Goal: Download file/media

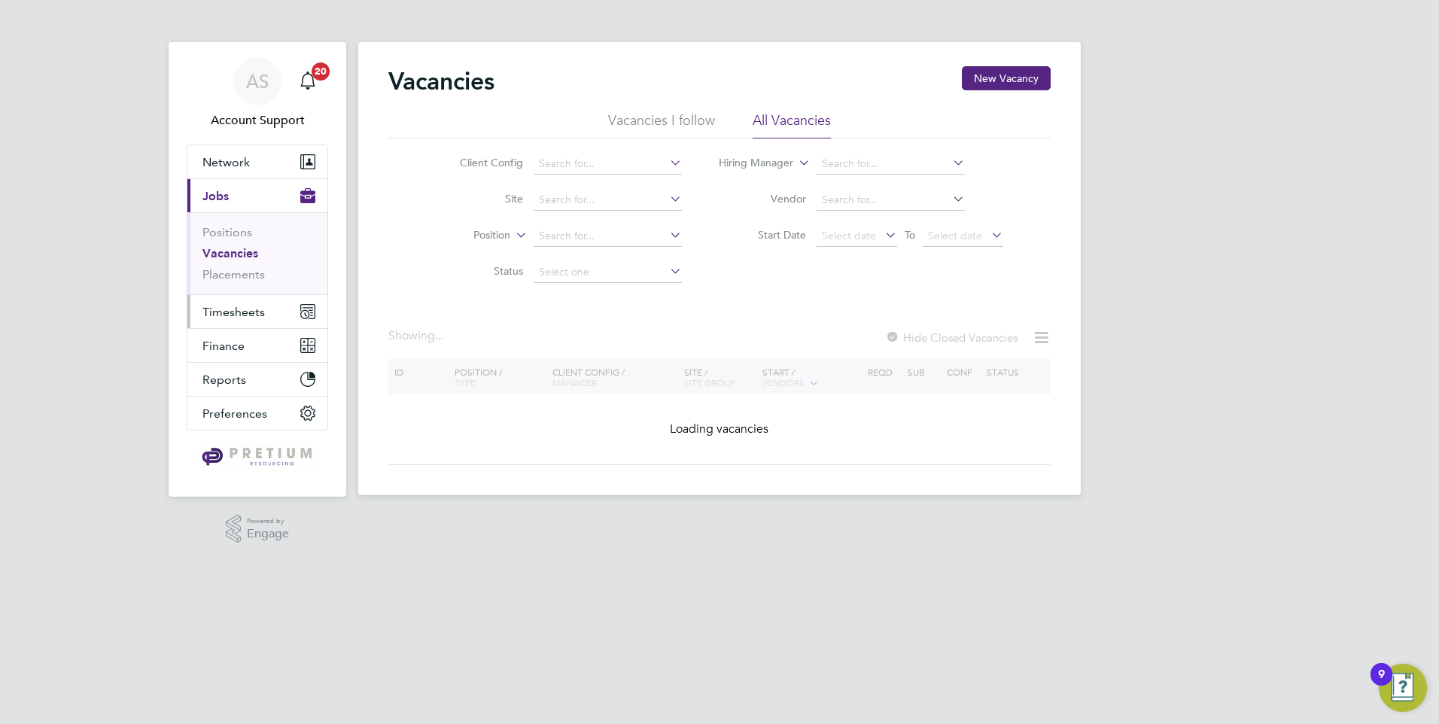
click at [257, 317] on span "Timesheets" at bounding box center [233, 312] width 62 height 14
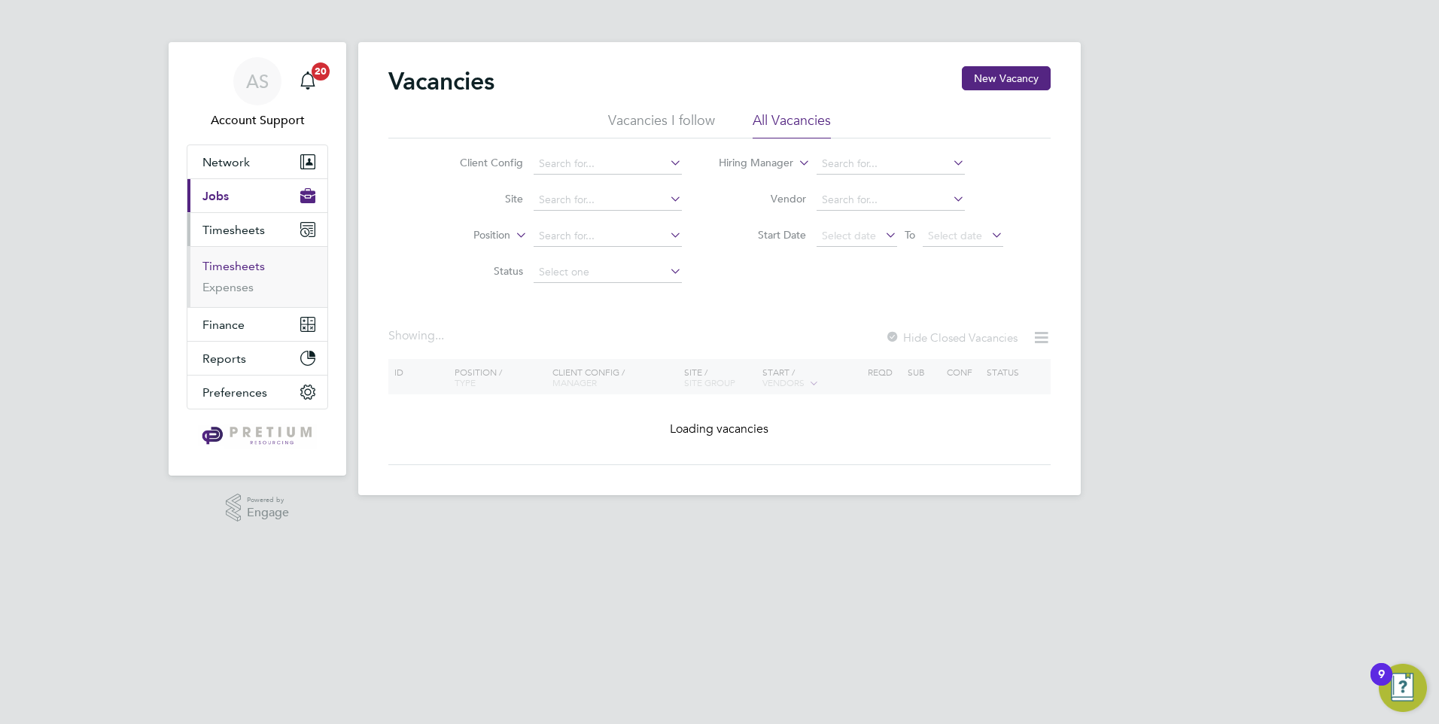
click at [248, 267] on link "Timesheets" at bounding box center [233, 266] width 62 height 14
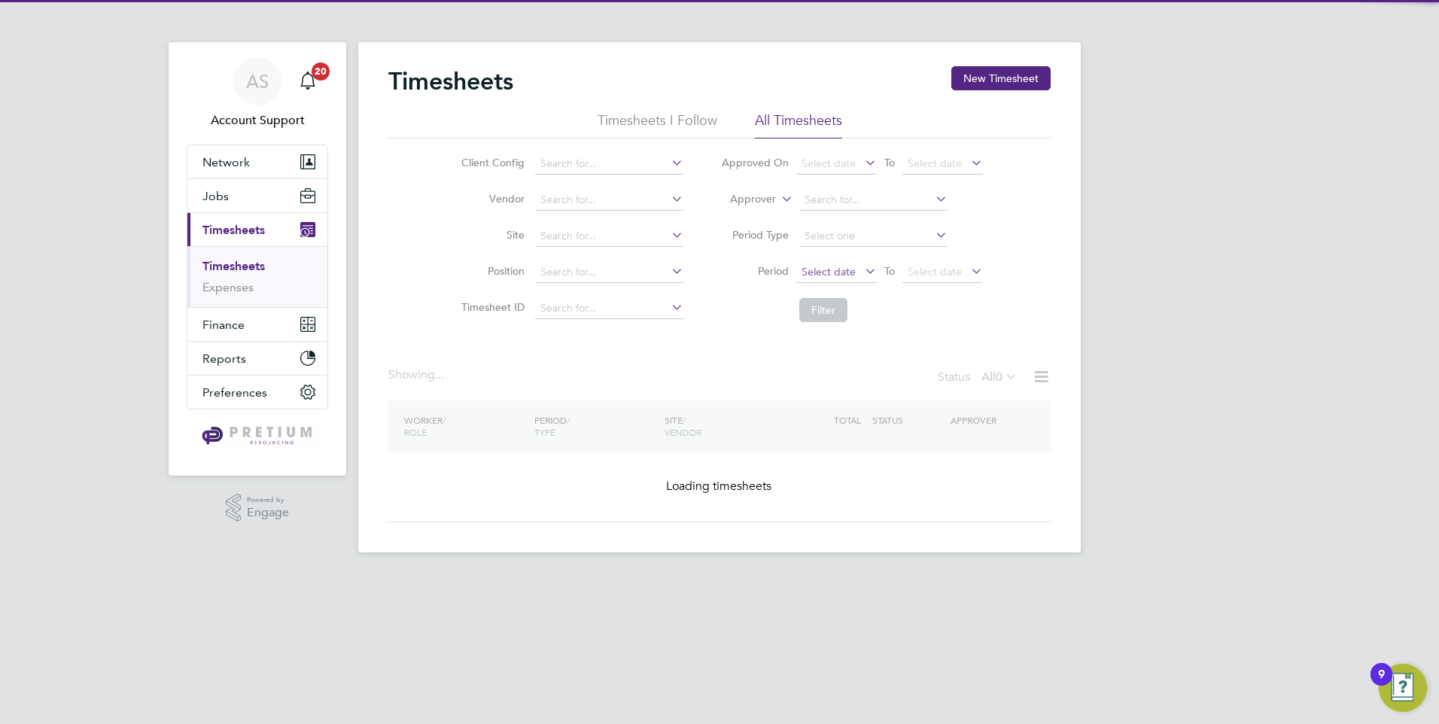
click at [841, 267] on span "Select date" at bounding box center [829, 272] width 54 height 14
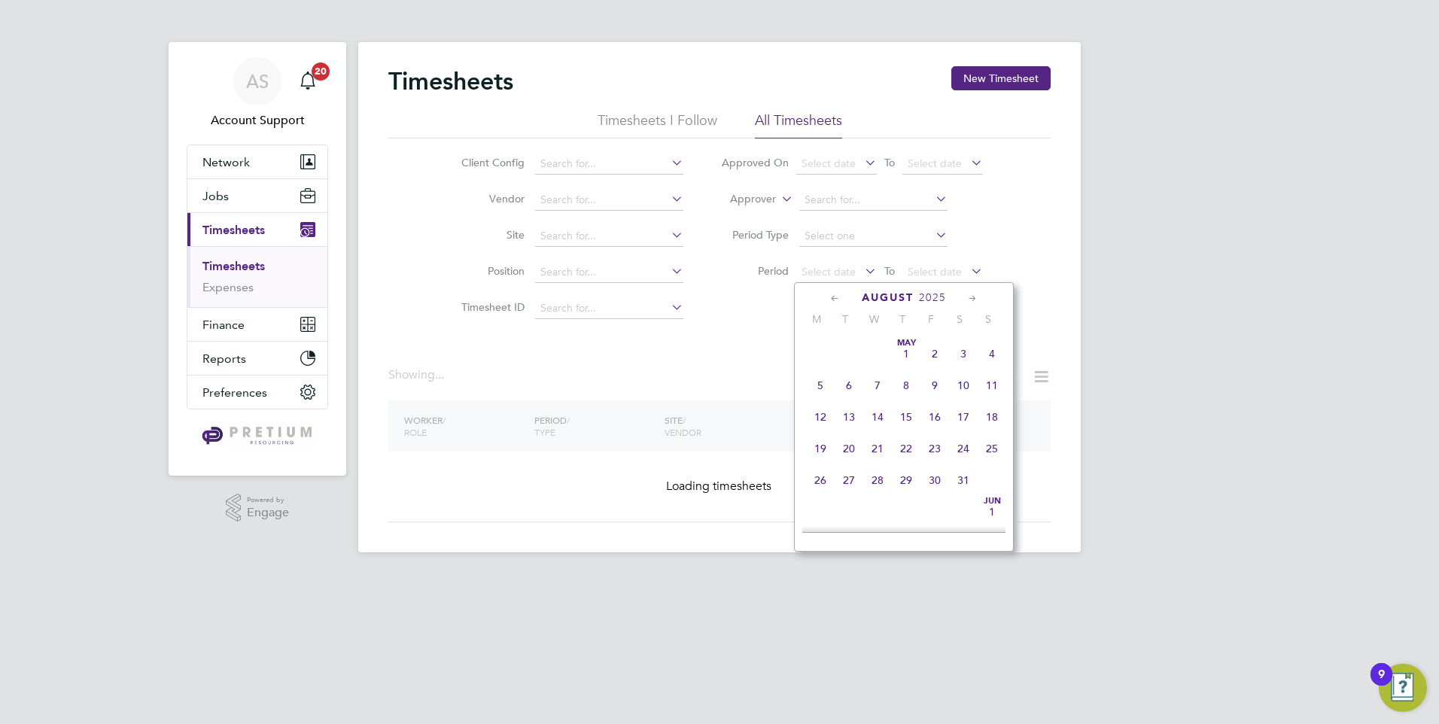
scroll to position [586, 0]
click at [824, 385] on span "18" at bounding box center [820, 370] width 29 height 29
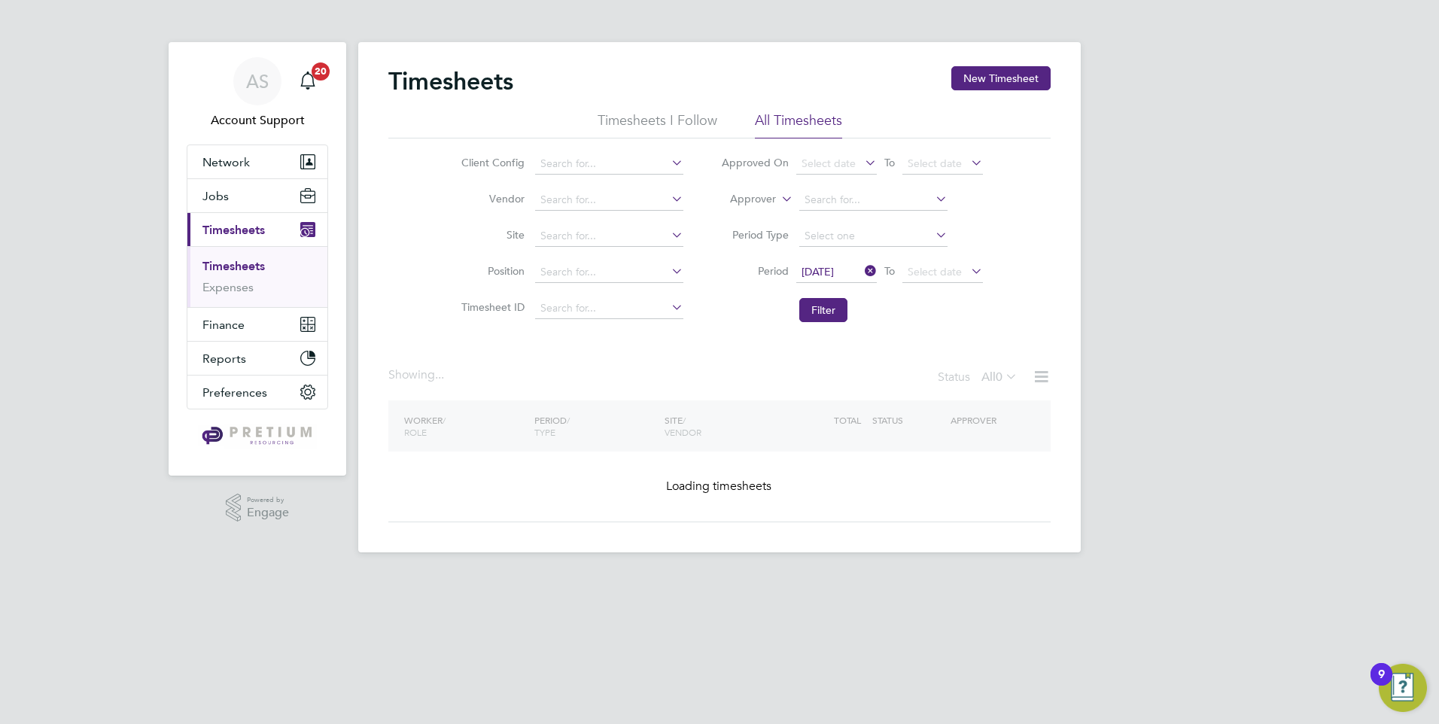
click at [932, 272] on span "Select date" at bounding box center [935, 272] width 54 height 14
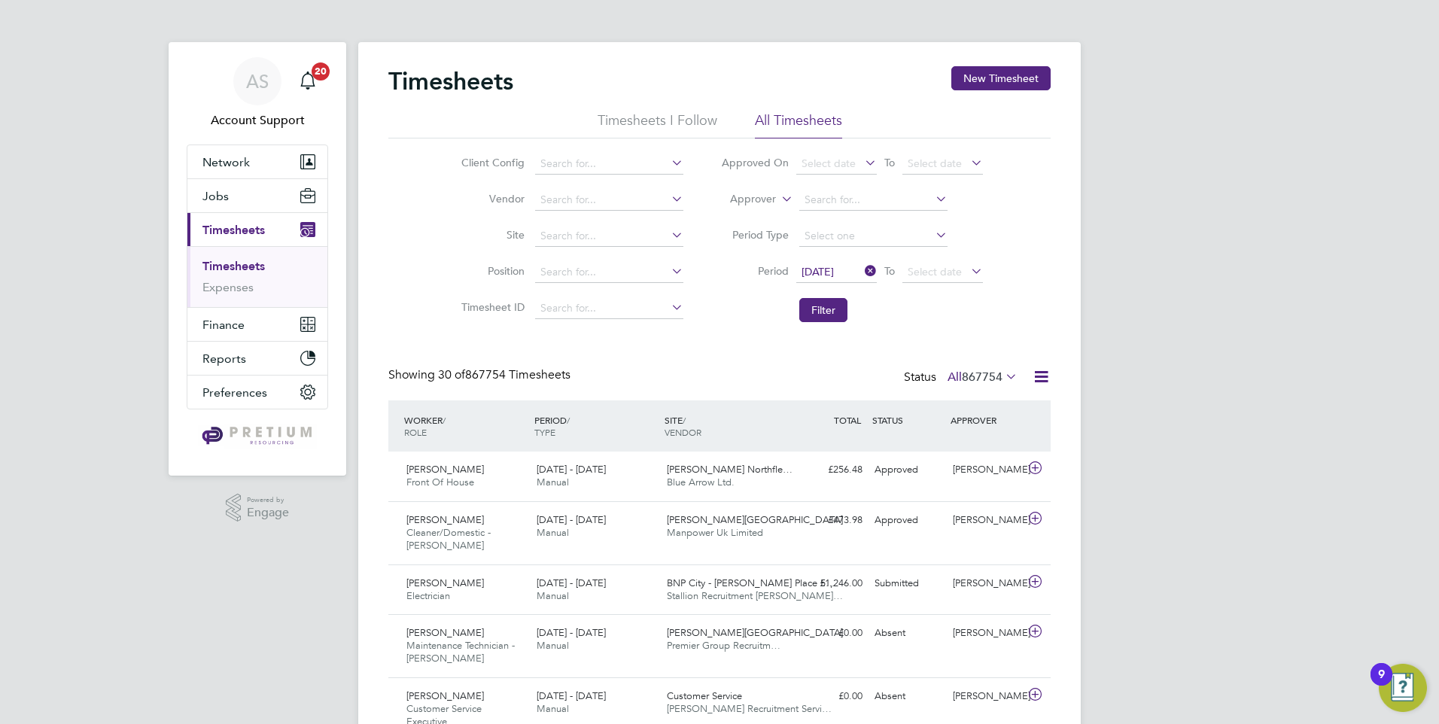
scroll to position [0, 0]
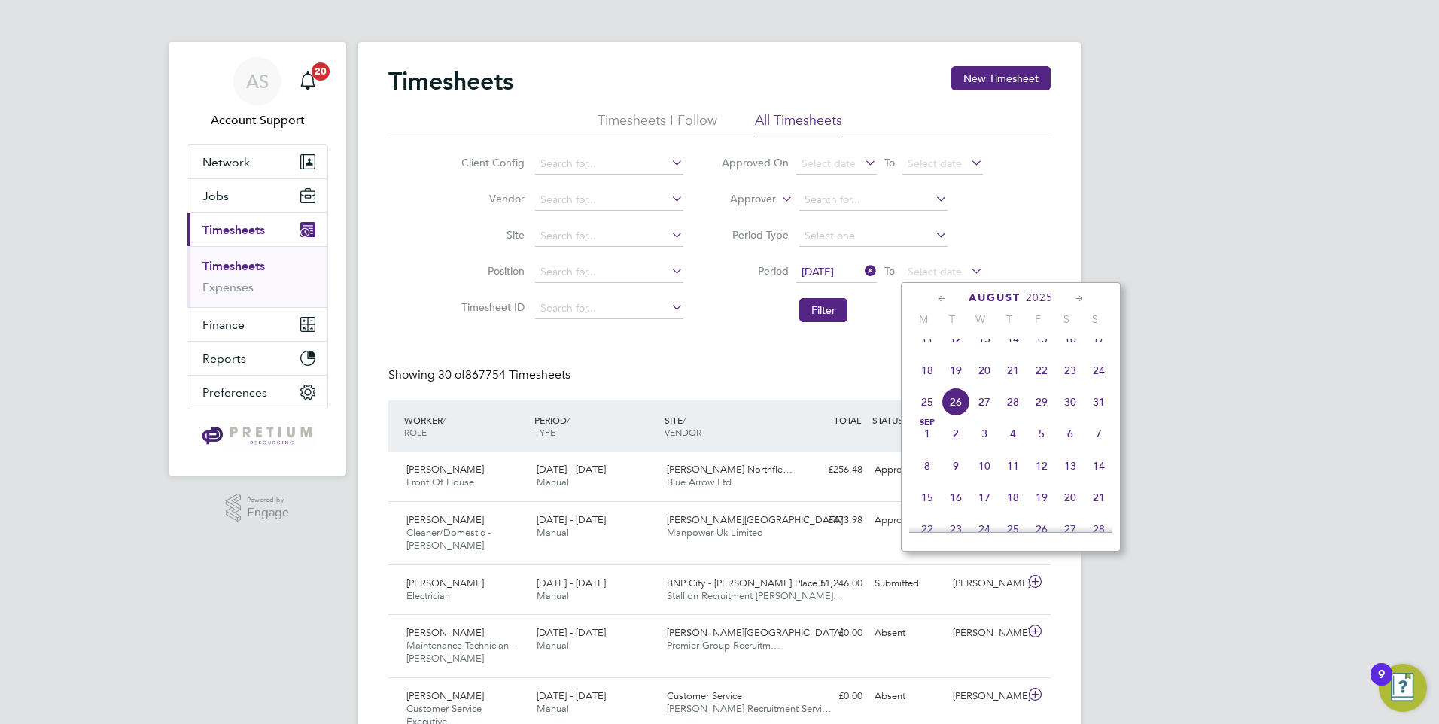
click at [1090, 385] on span "24" at bounding box center [1099, 370] width 29 height 29
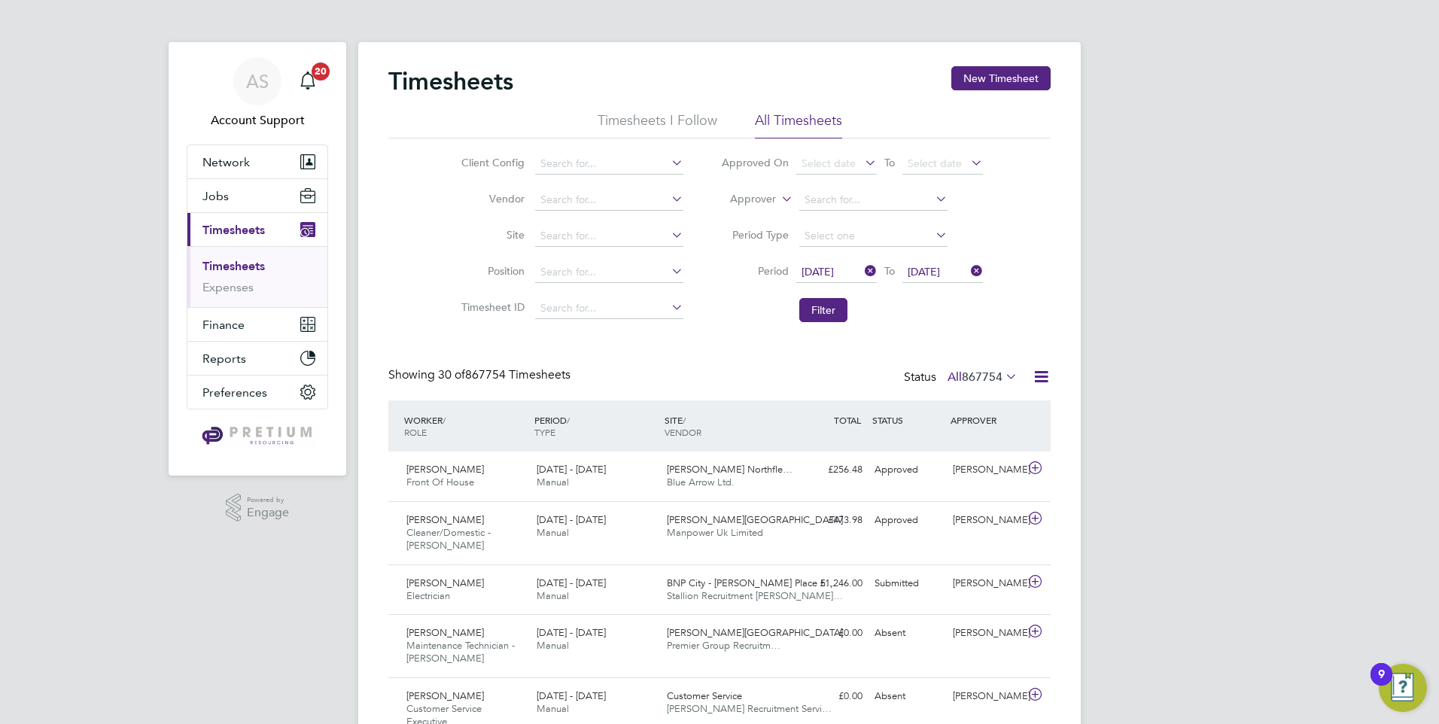
drag, startPoint x: 821, startPoint y: 303, endPoint x: 875, endPoint y: 333, distance: 61.7
click at [823, 303] on button "Filter" at bounding box center [823, 310] width 48 height 24
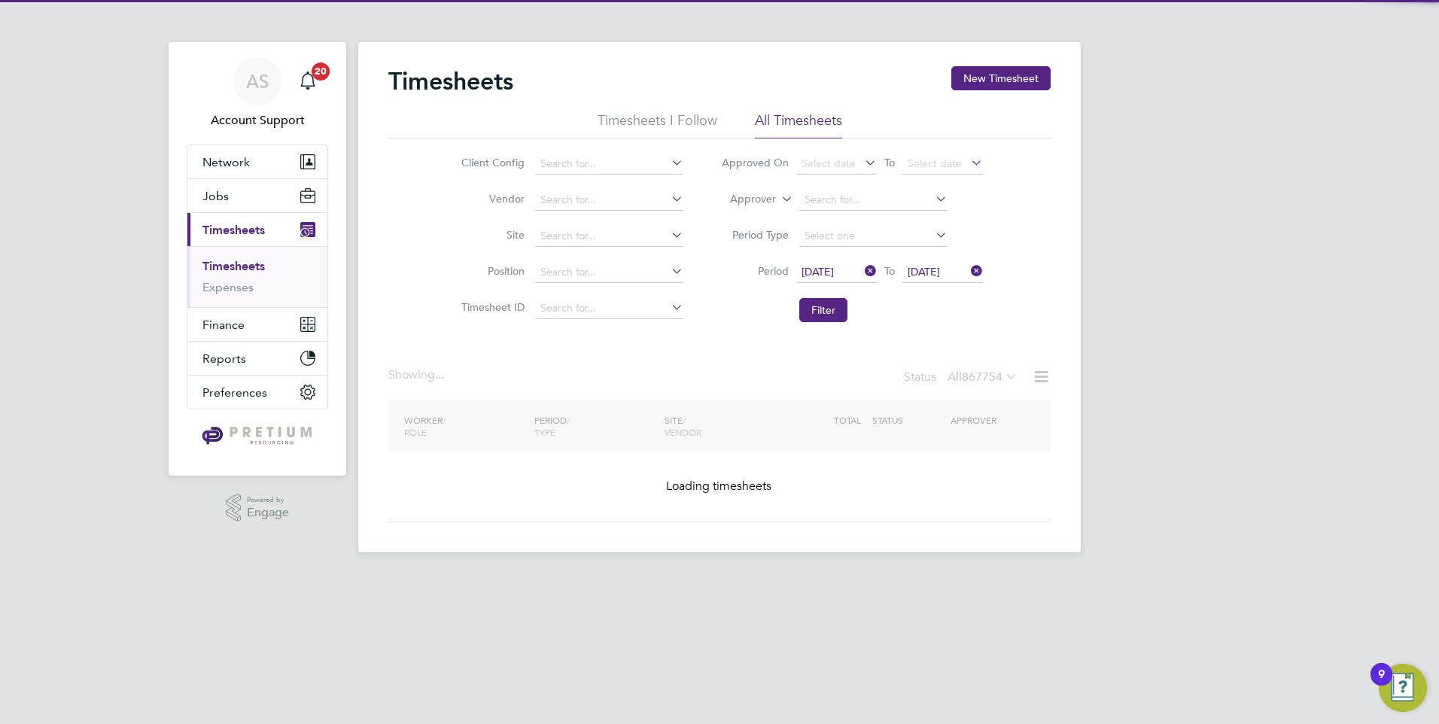
click at [1045, 371] on icon at bounding box center [1041, 376] width 19 height 19
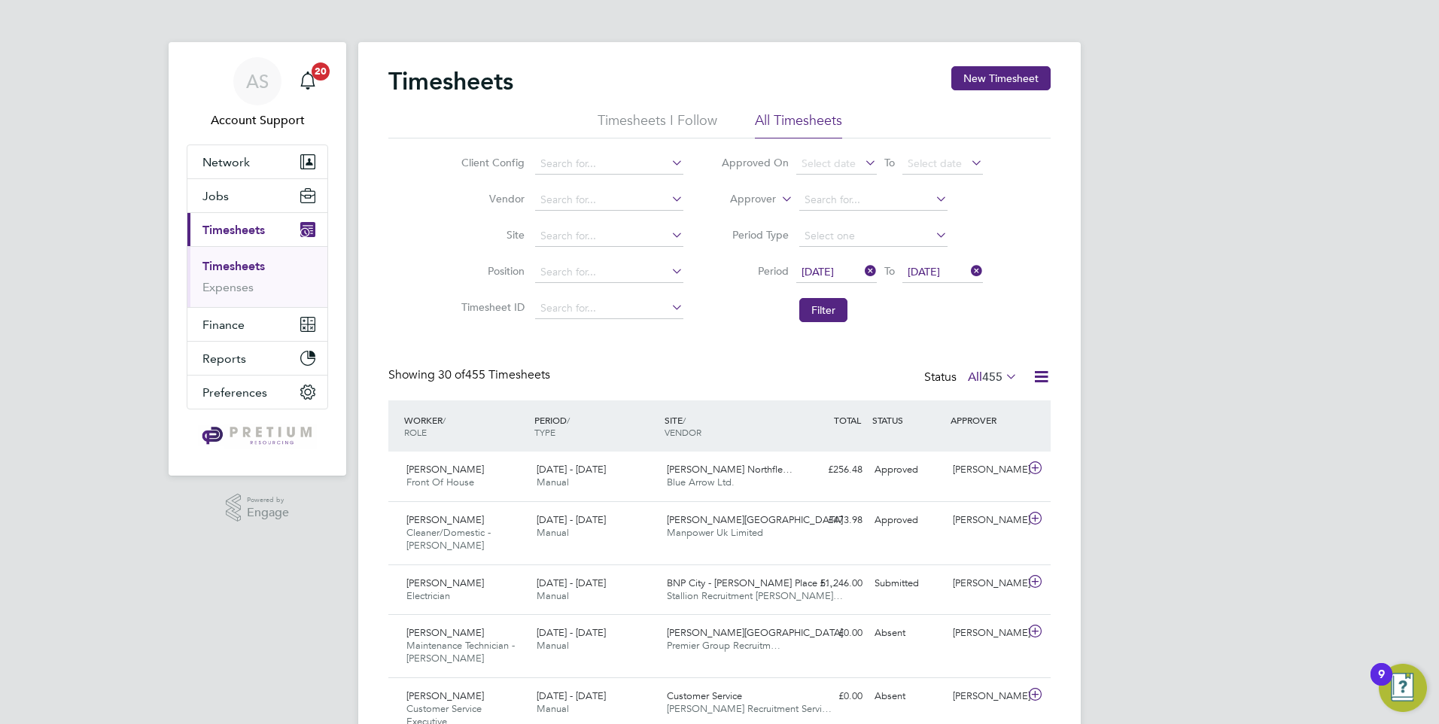
click at [1044, 379] on icon at bounding box center [1041, 376] width 19 height 19
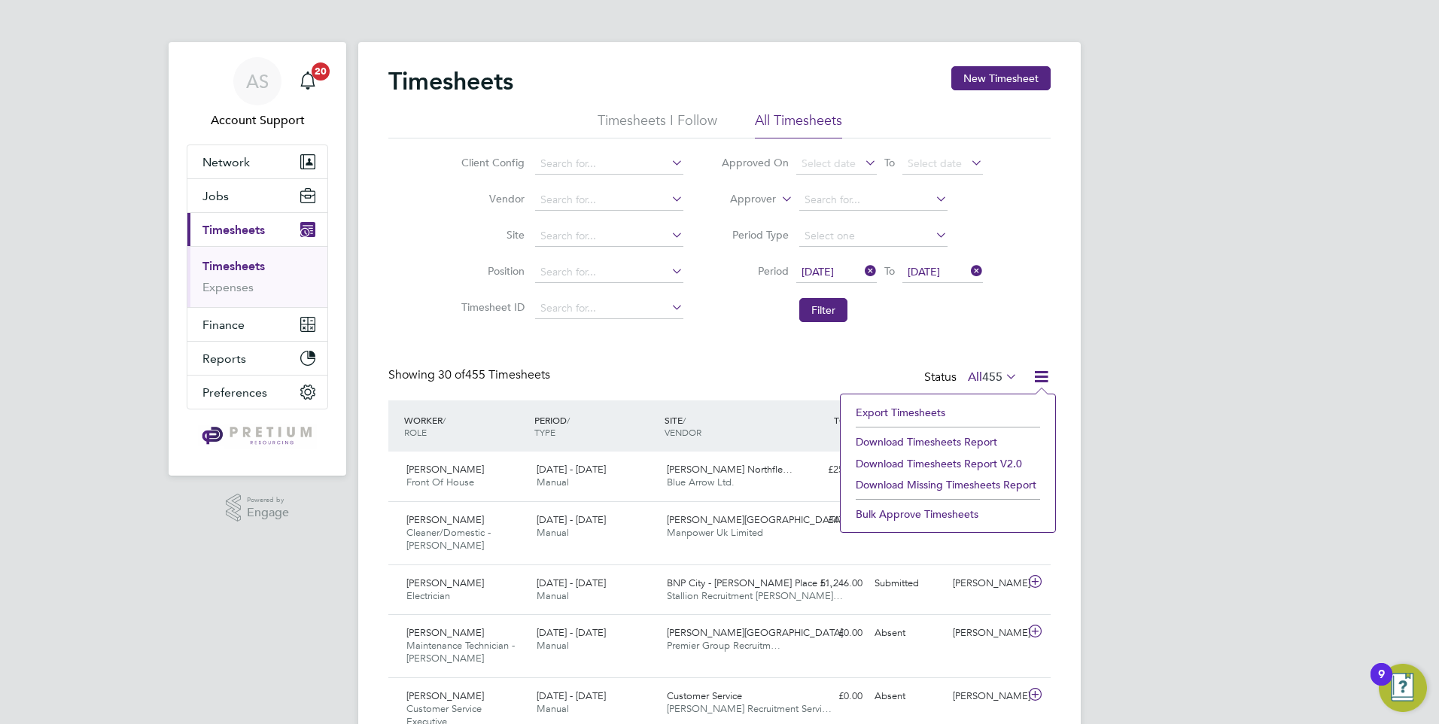
click at [931, 463] on li "Download Timesheets Report v2.0" at bounding box center [947, 463] width 199 height 21
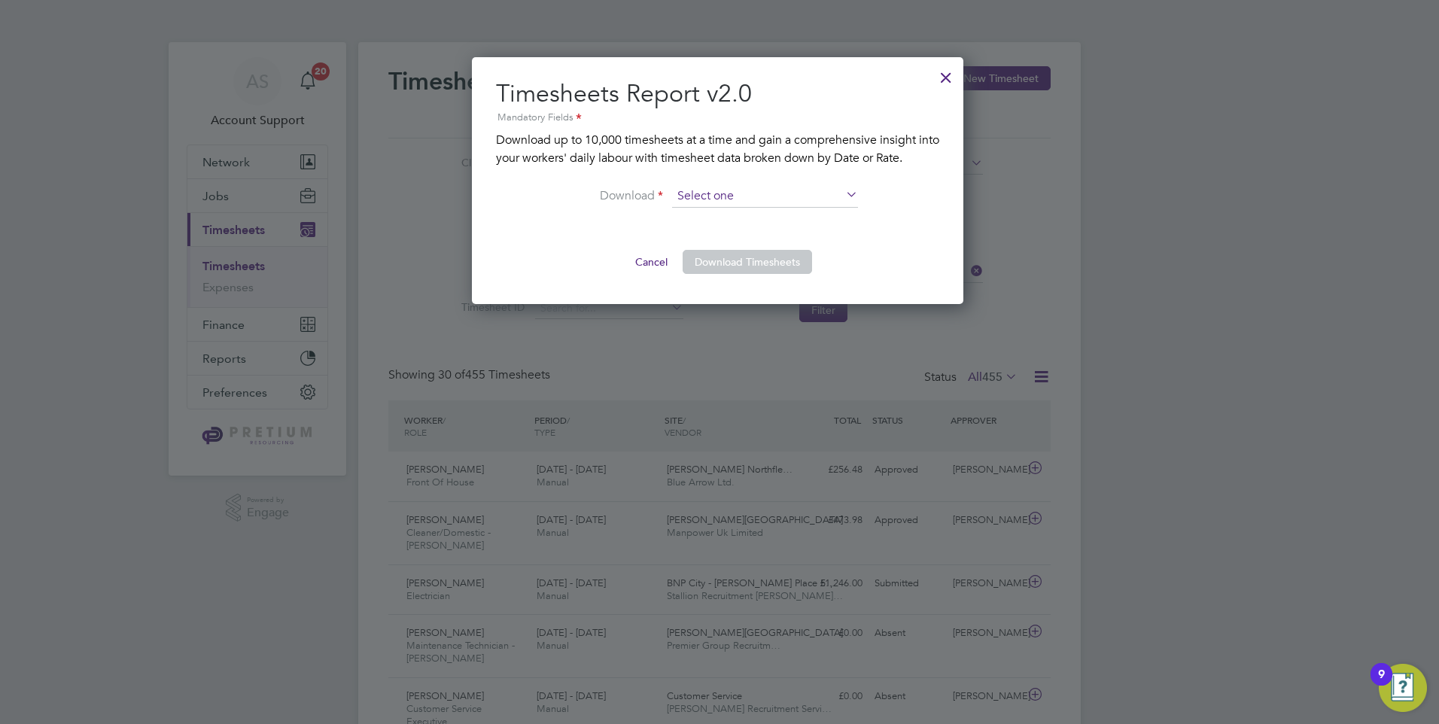
click at [788, 187] on input at bounding box center [765, 196] width 186 height 23
click at [765, 215] on li "By Rate" at bounding box center [764, 218] width 187 height 20
type input "By Rate"
click at [751, 268] on button "Download Timesheets" at bounding box center [747, 262] width 129 height 24
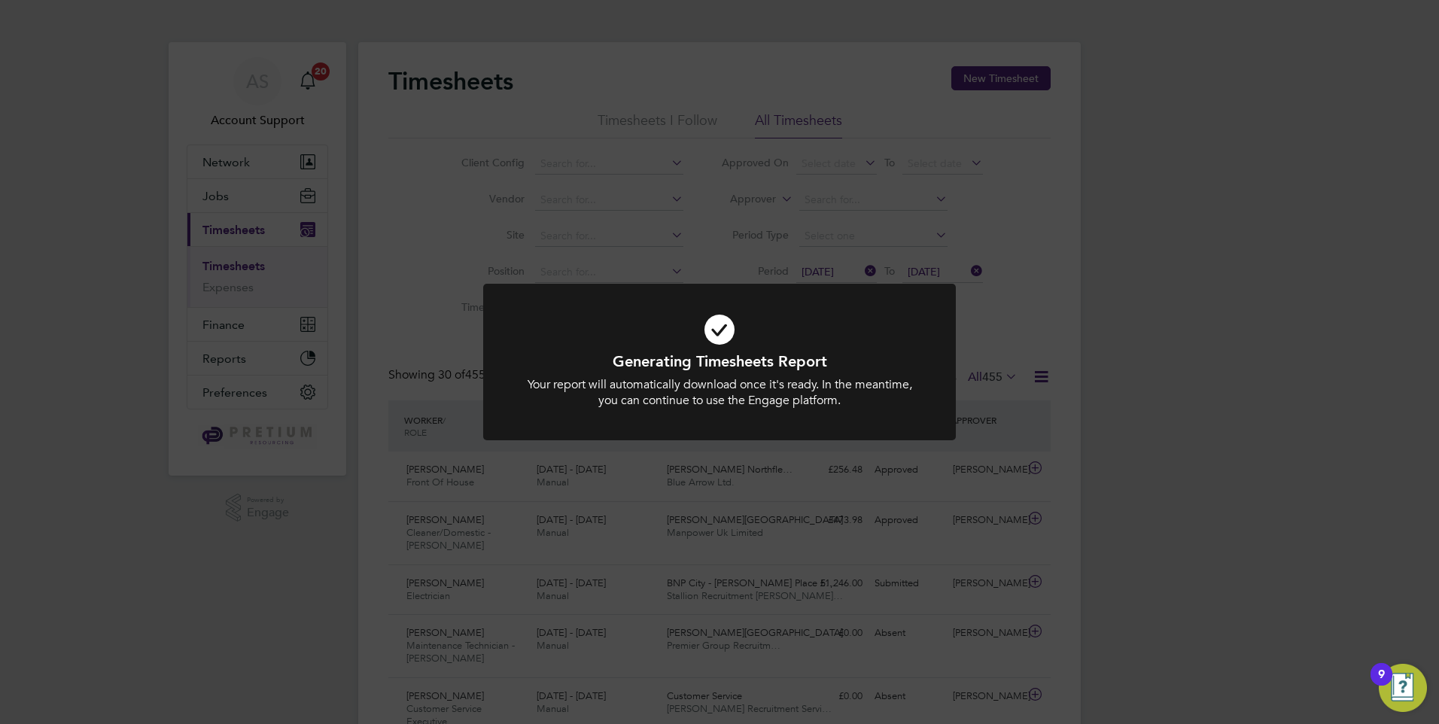
click at [399, 190] on div "Generating Timesheets Report Your report will automatically download once it's …" at bounding box center [719, 362] width 1439 height 724
